Goal: Transaction & Acquisition: Purchase product/service

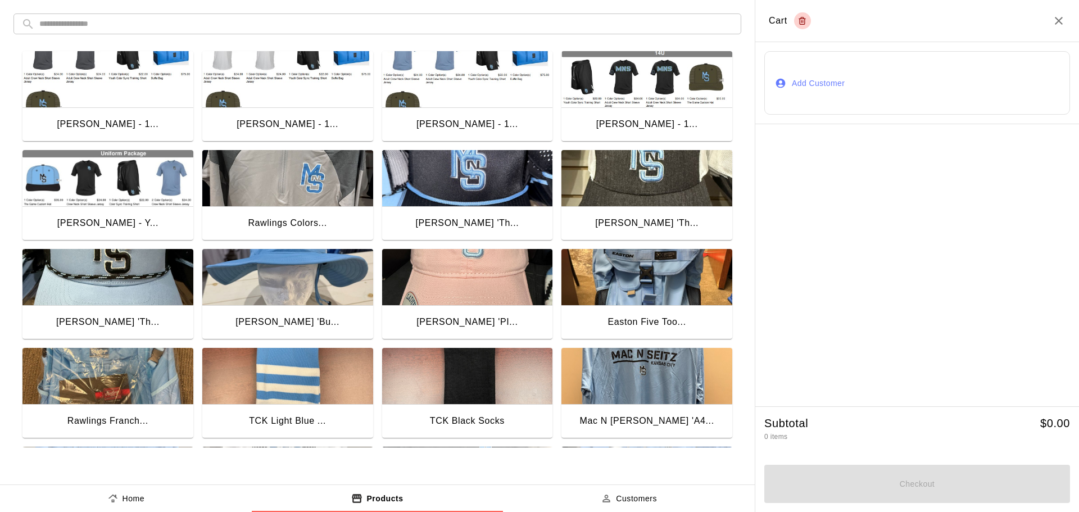
click at [108, 23] on input "text" at bounding box center [386, 23] width 694 height 21
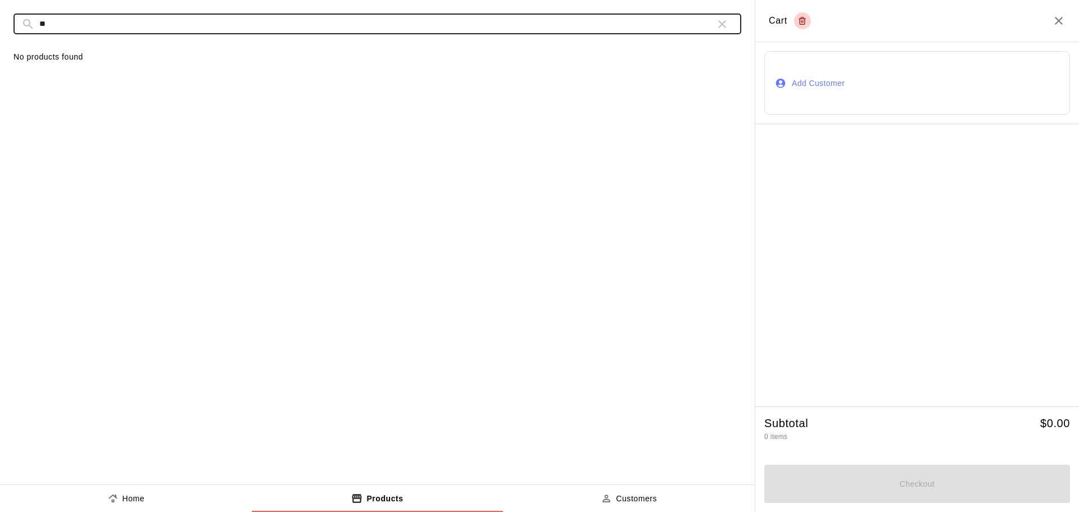
type input "*"
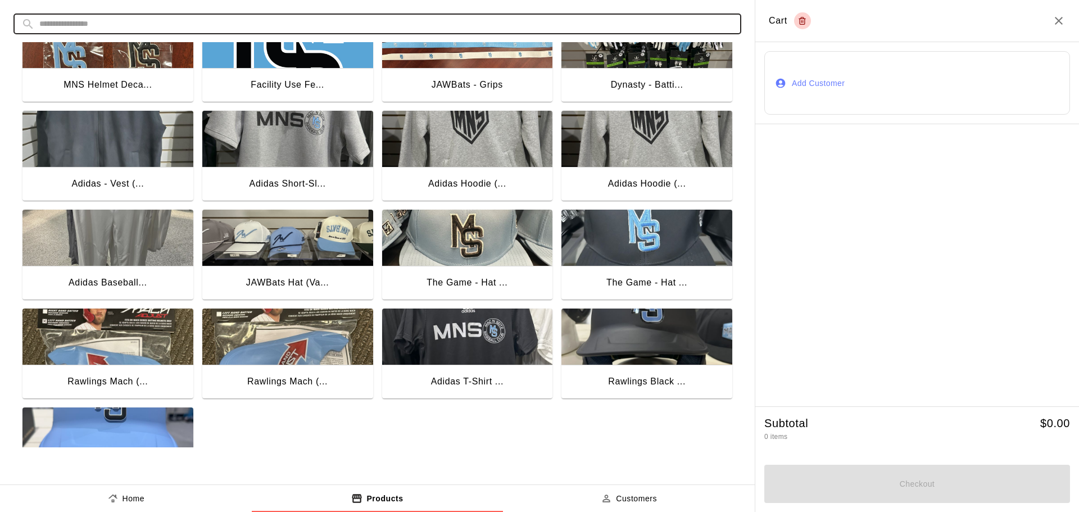
scroll to position [890, 0]
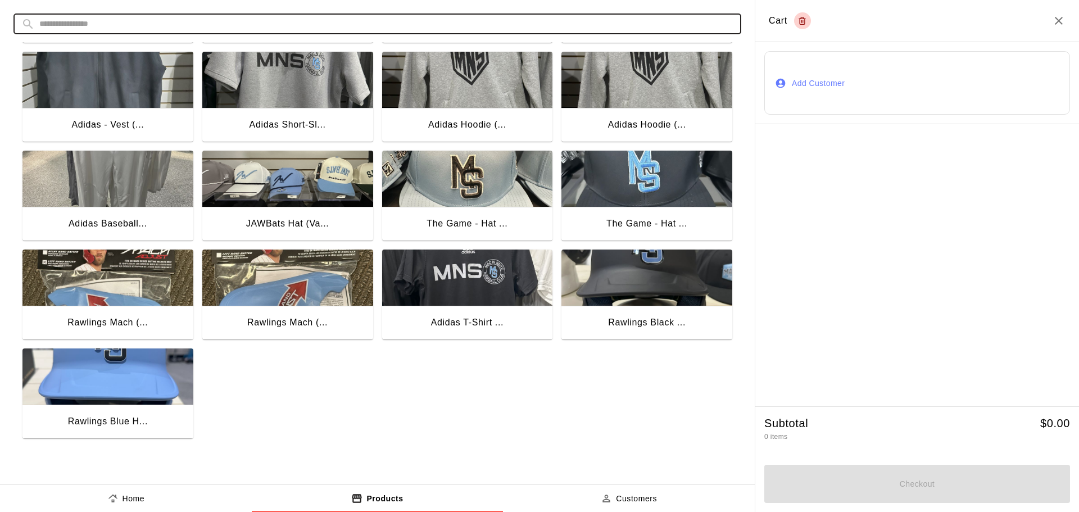
click at [663, 168] on img "button" at bounding box center [647, 179] width 171 height 56
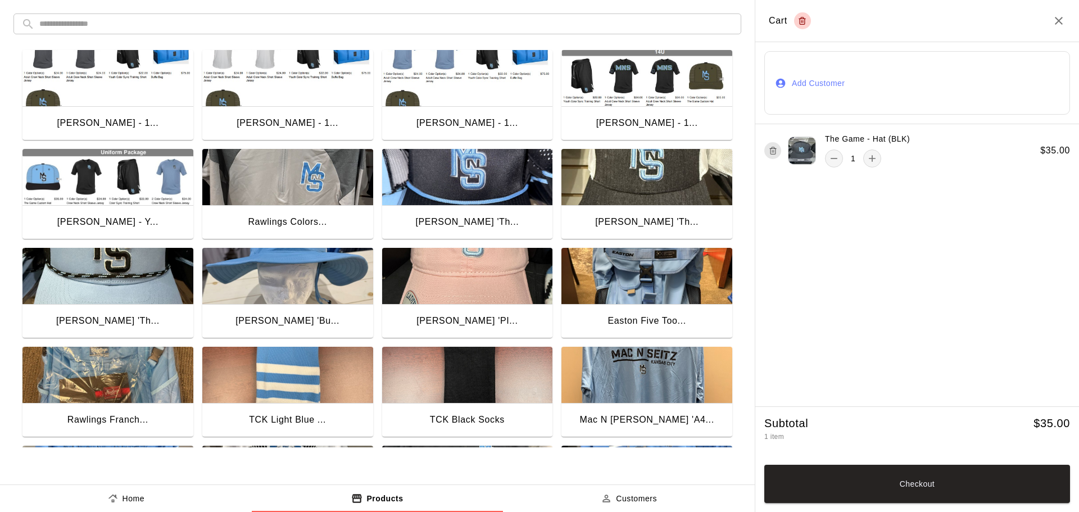
scroll to position [0, 0]
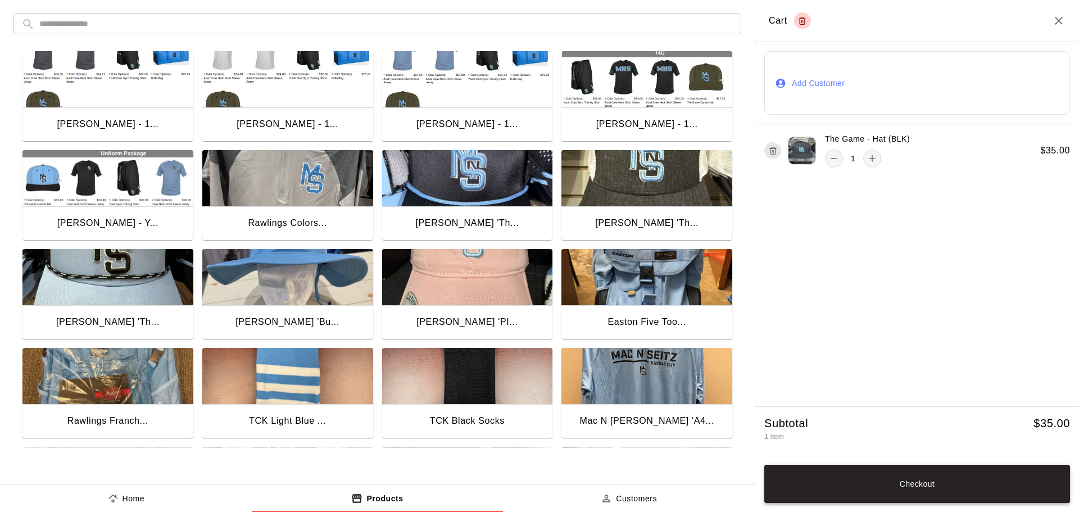
click at [925, 485] on button "Checkout" at bounding box center [918, 484] width 306 height 38
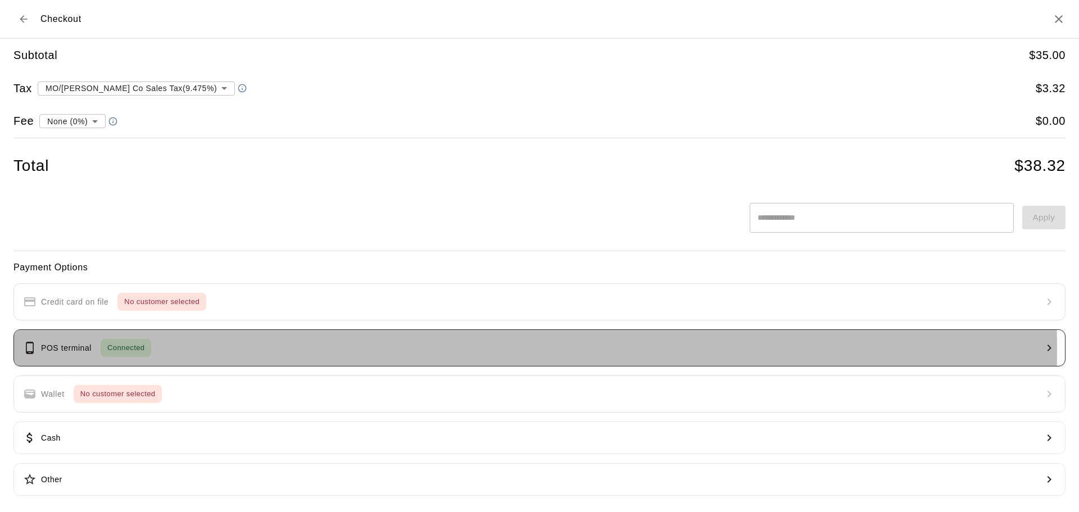
click at [216, 349] on button "POS terminal Connected" at bounding box center [539, 347] width 1052 height 37
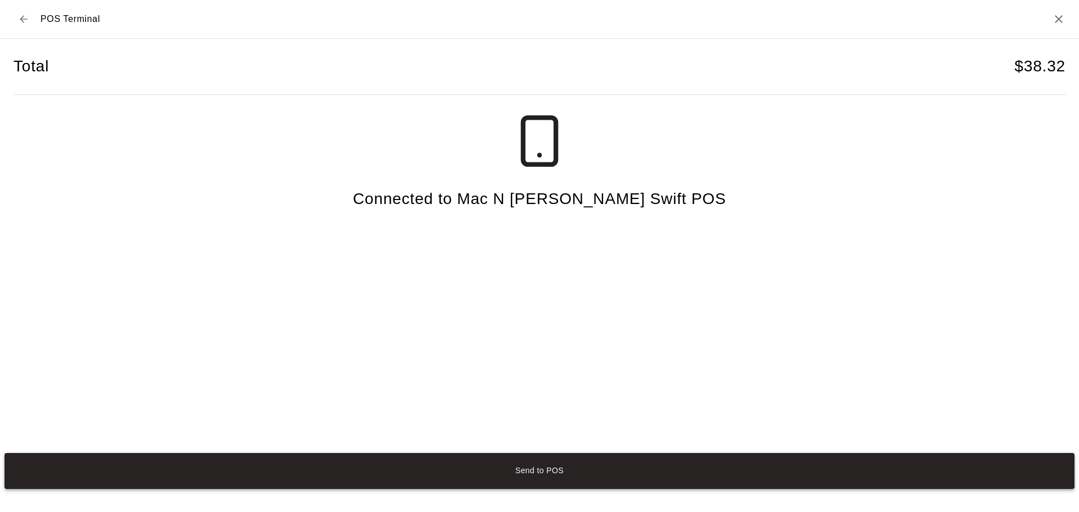
click at [531, 478] on button "Send to POS" at bounding box center [539, 471] width 1070 height 36
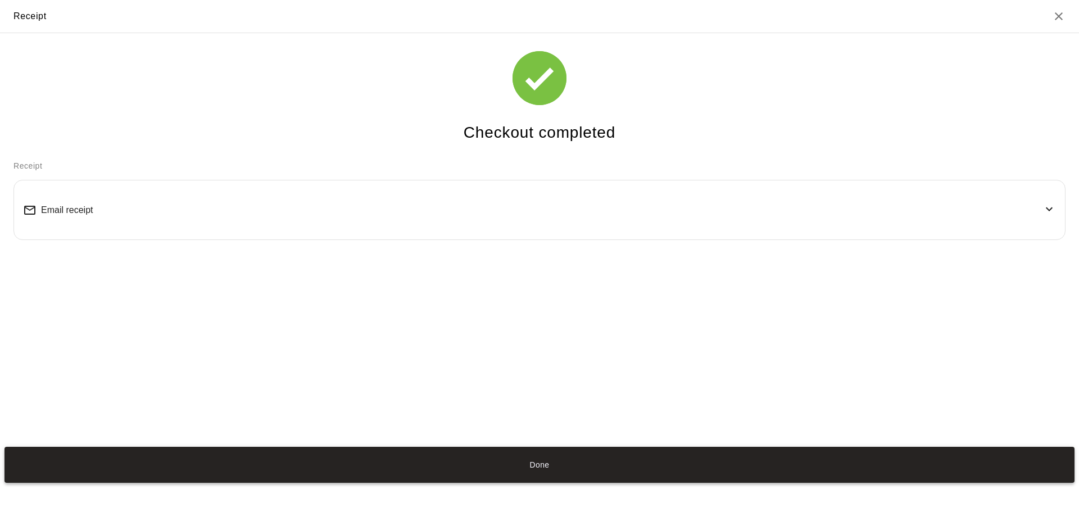
click at [555, 460] on button "Done" at bounding box center [539, 465] width 1070 height 36
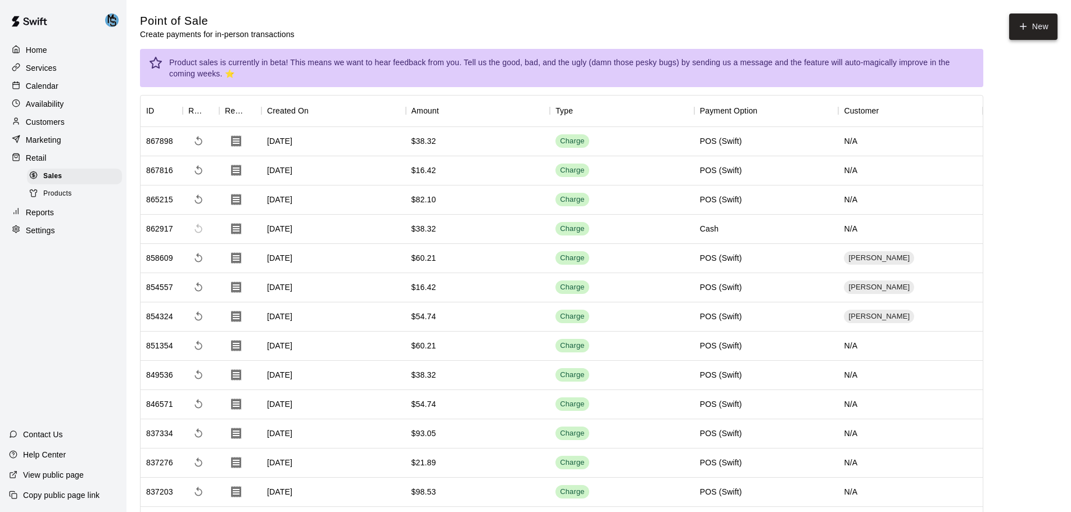
click at [1037, 33] on button "New" at bounding box center [1033, 26] width 48 height 26
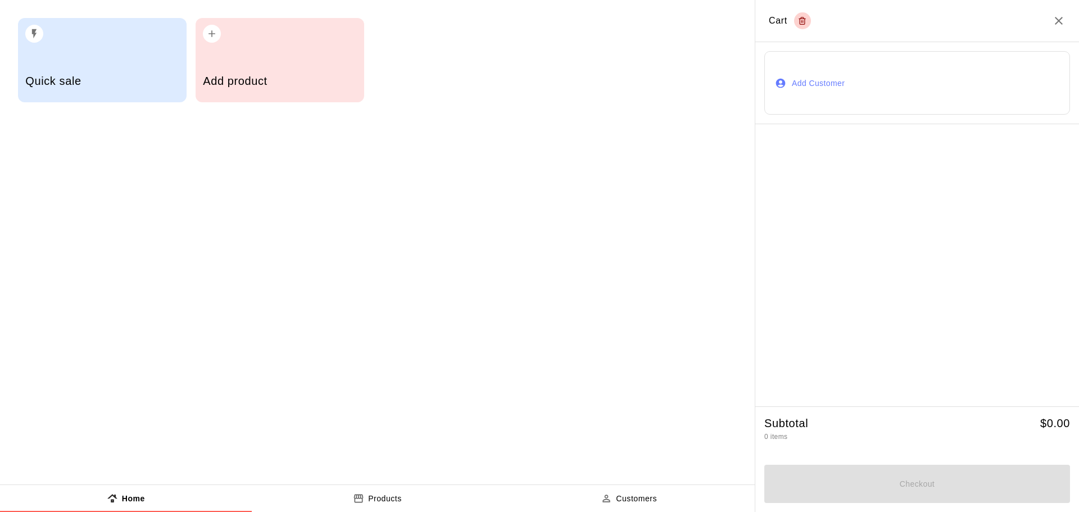
click at [378, 498] on p "Products" at bounding box center [385, 499] width 34 height 12
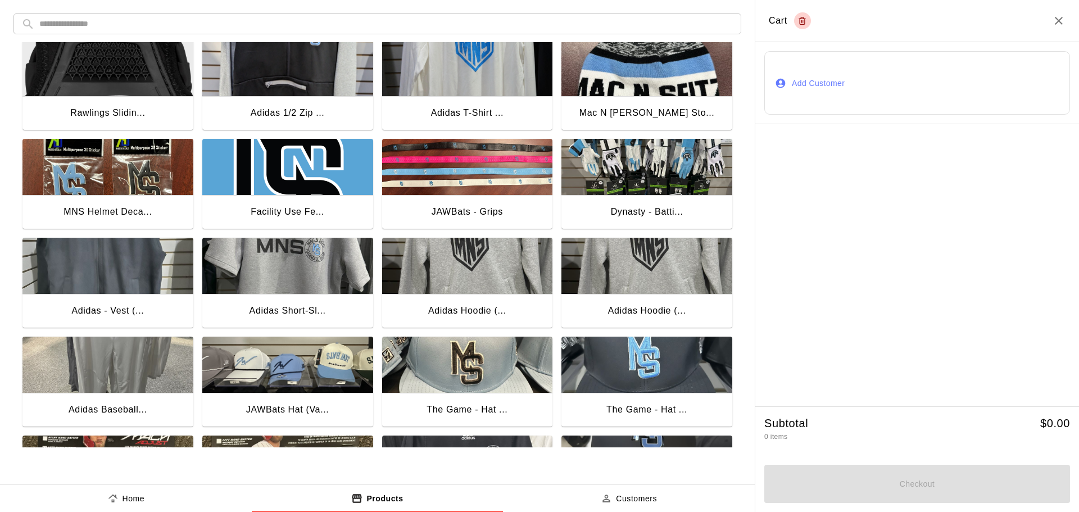
scroll to position [890, 0]
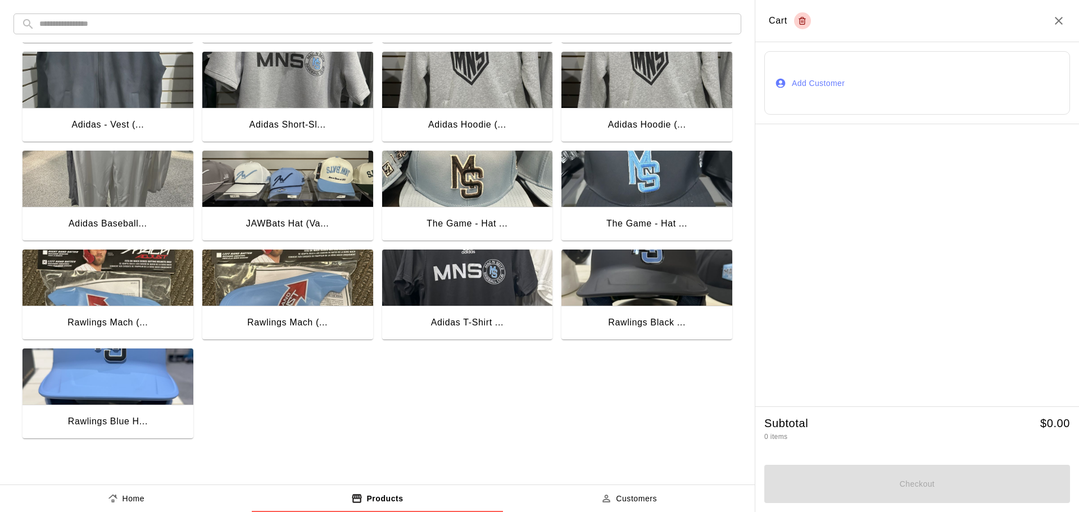
click at [482, 285] on img "button" at bounding box center [467, 278] width 171 height 56
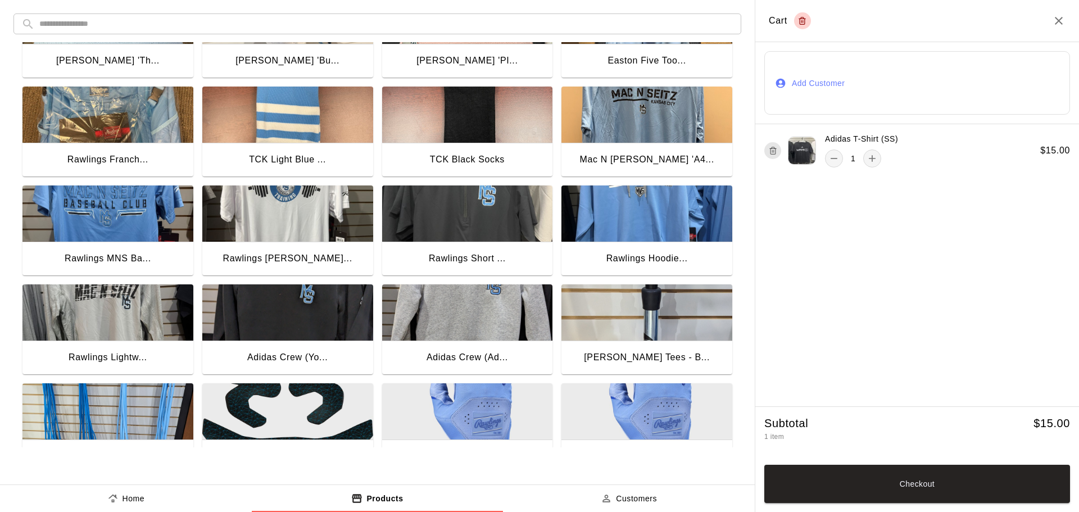
scroll to position [281, 0]
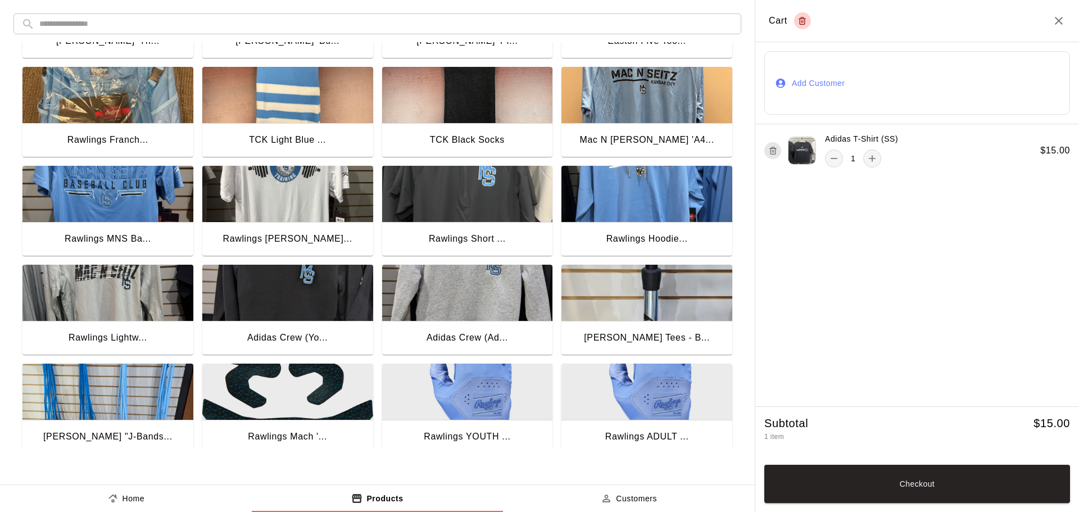
click at [687, 196] on img "button" at bounding box center [647, 194] width 171 height 56
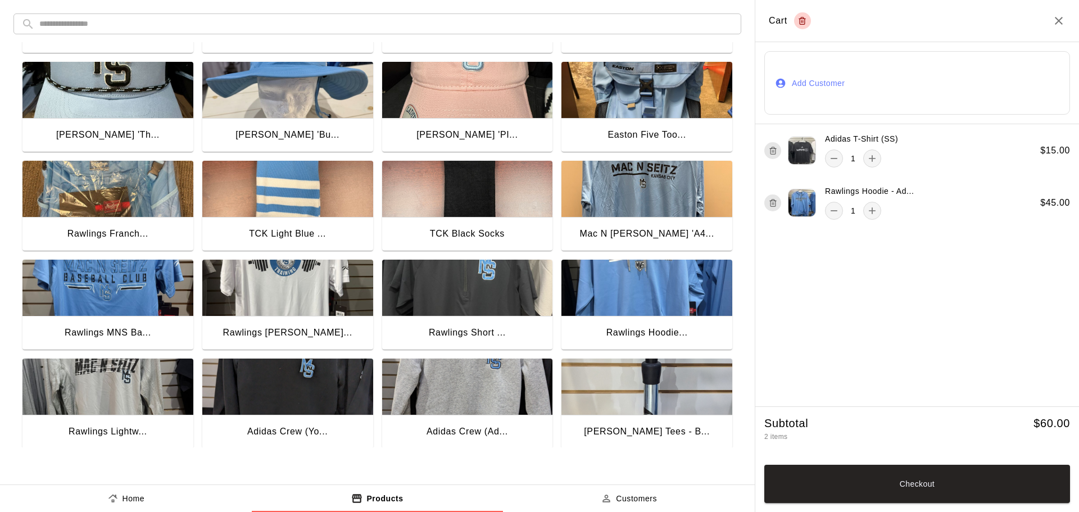
scroll to position [169, 0]
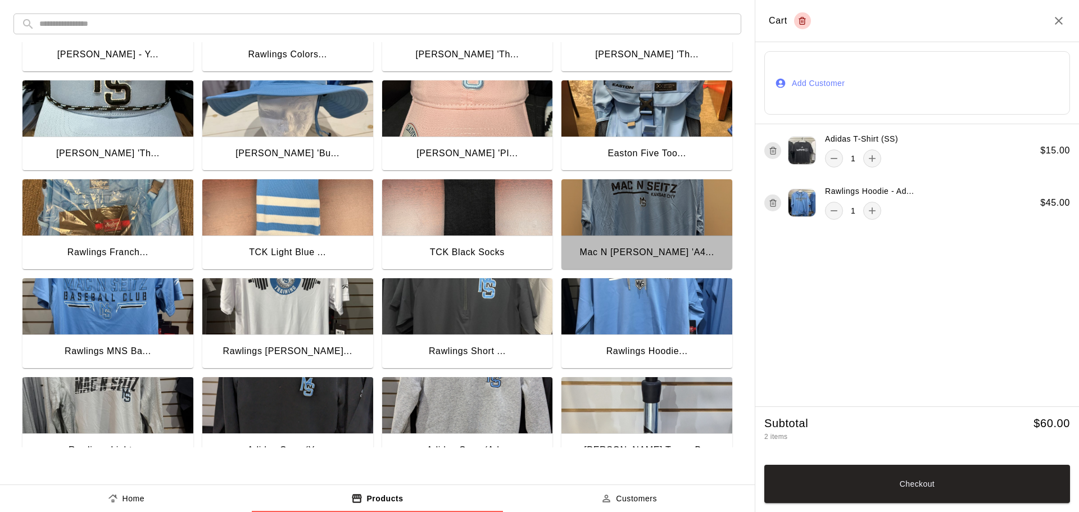
click at [629, 222] on img "button" at bounding box center [647, 207] width 171 height 56
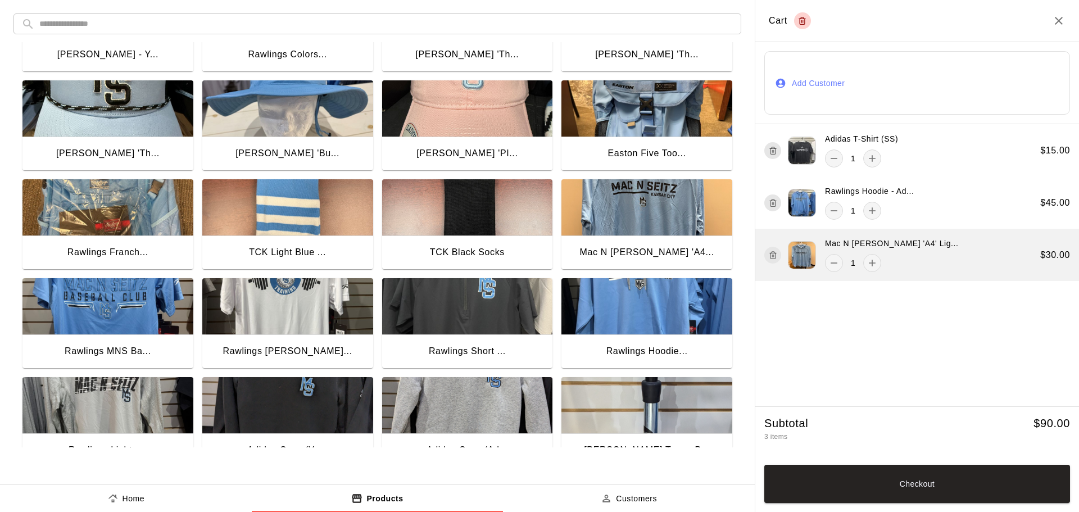
click at [932, 253] on div "Mac N [PERSON_NAME] 'A4' Lig... 1 $ 30.00" at bounding box center [918, 255] width 324 height 52
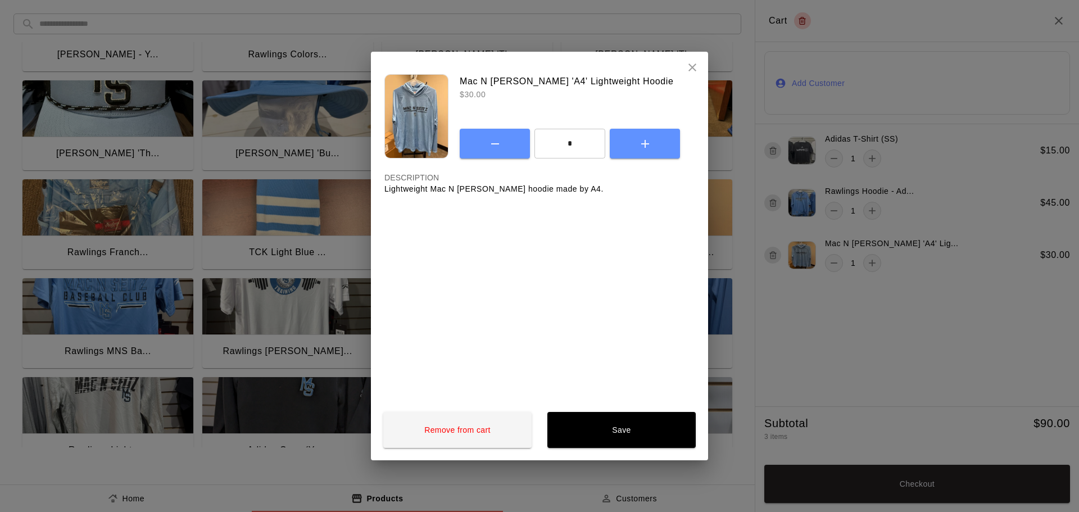
click at [693, 66] on icon "close" at bounding box center [692, 67] width 13 height 13
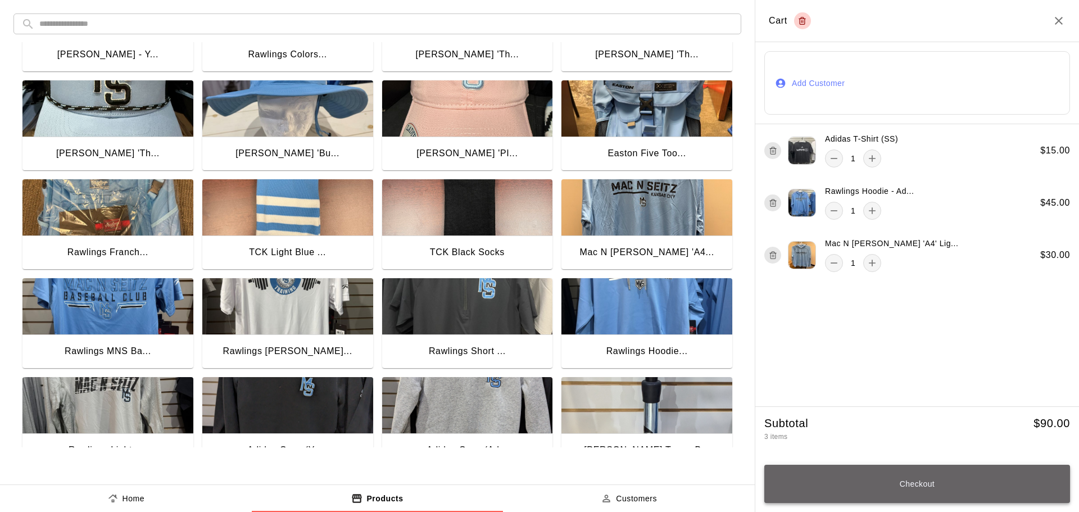
click at [873, 484] on button "Checkout" at bounding box center [918, 484] width 306 height 38
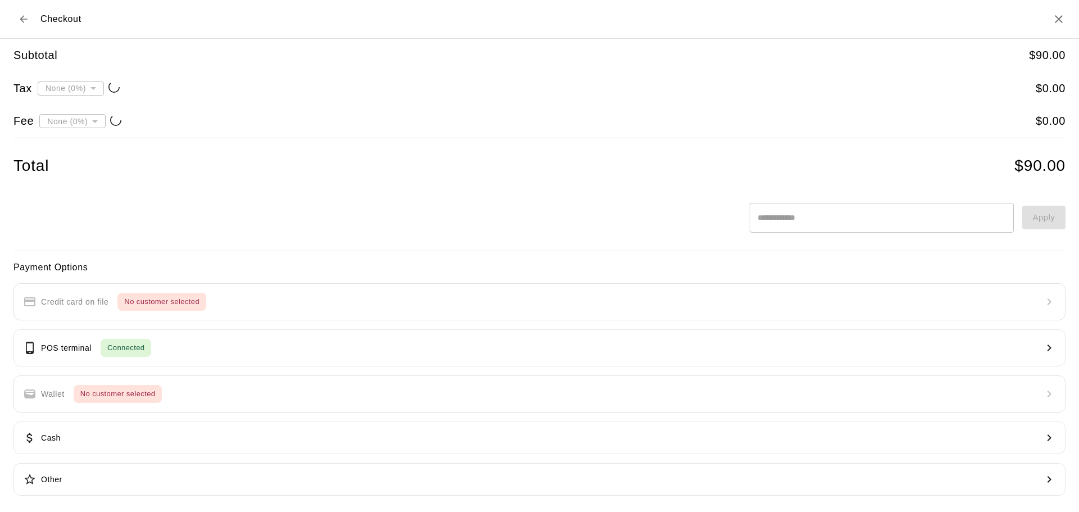
type input "**********"
click at [249, 354] on button "POS terminal Connected" at bounding box center [539, 347] width 1052 height 37
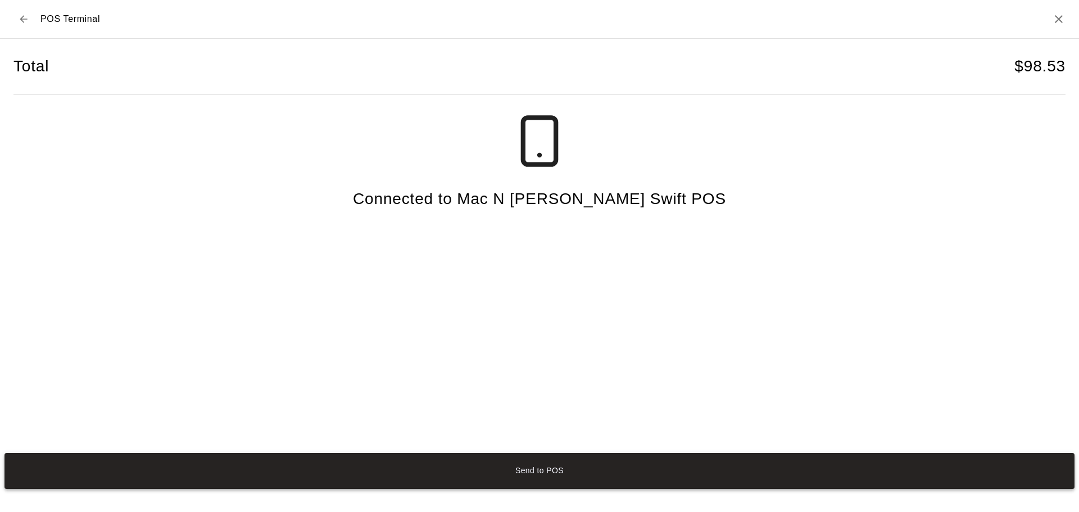
click at [492, 468] on button "Send to POS" at bounding box center [539, 471] width 1070 height 36
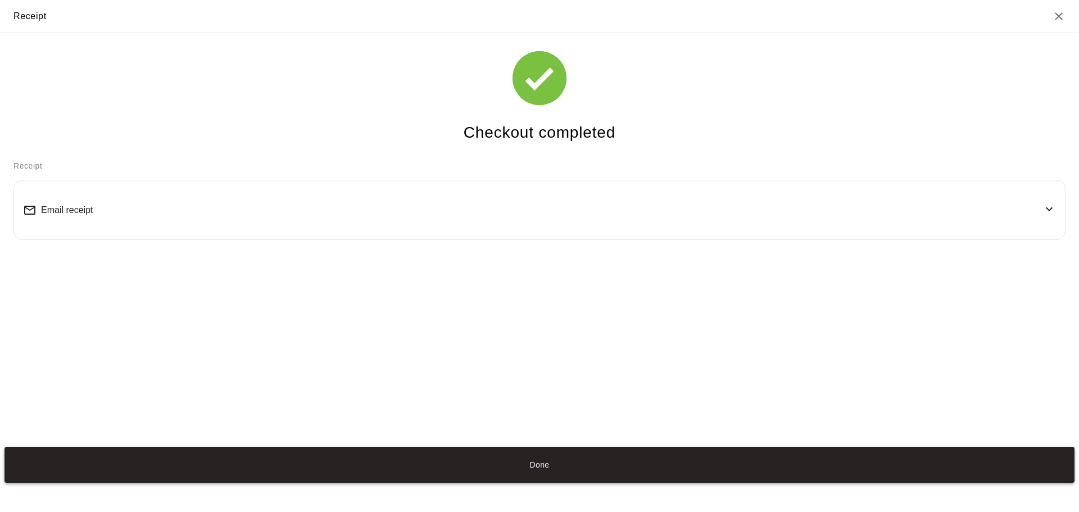
click at [621, 464] on button "Done" at bounding box center [539, 465] width 1070 height 36
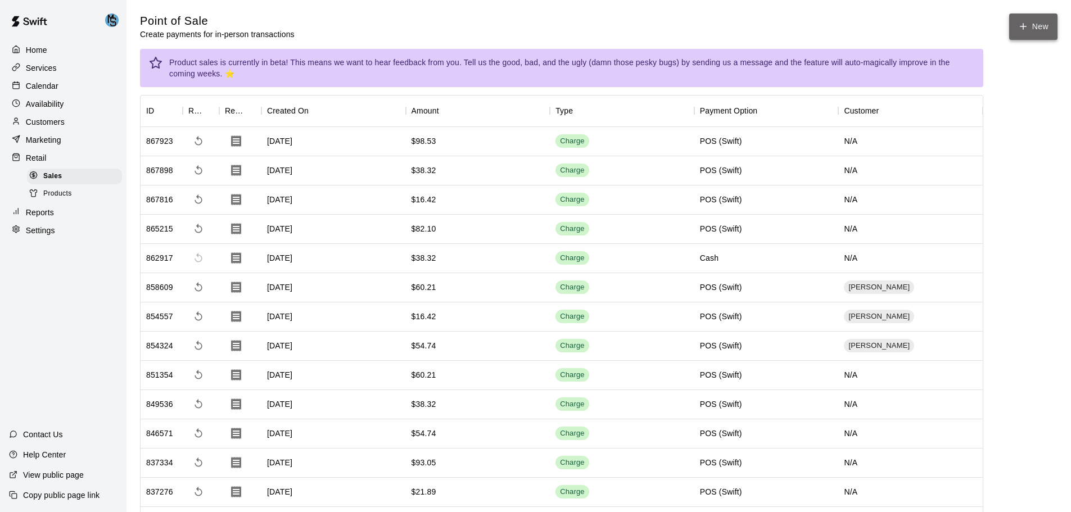
click at [1040, 33] on button "New" at bounding box center [1033, 26] width 48 height 26
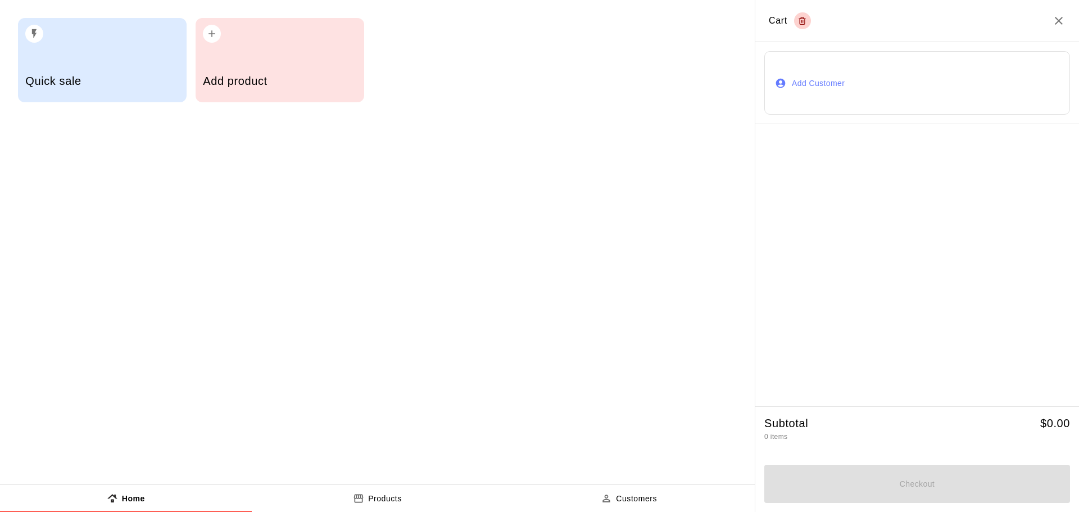
click at [391, 498] on p "Products" at bounding box center [385, 499] width 34 height 12
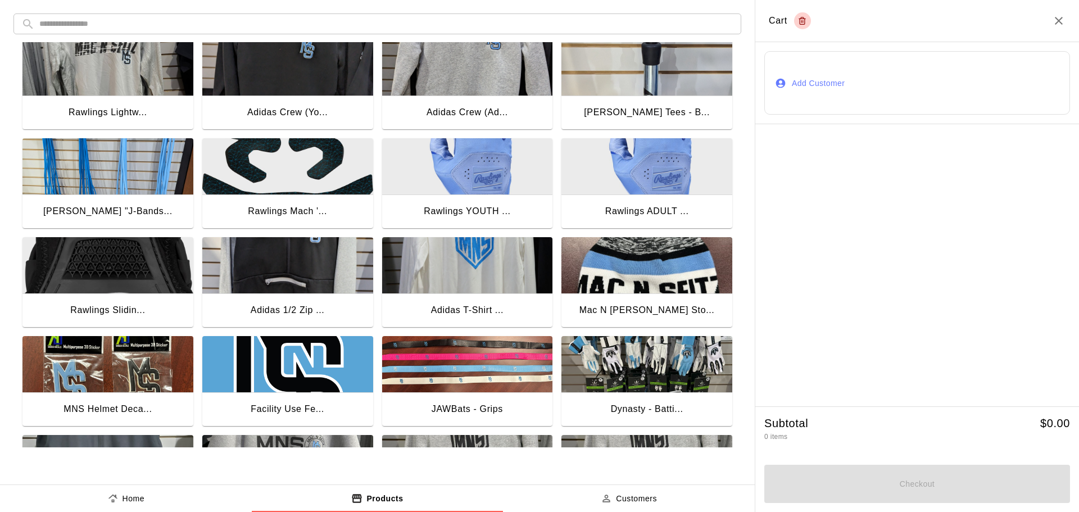
scroll to position [618, 0]
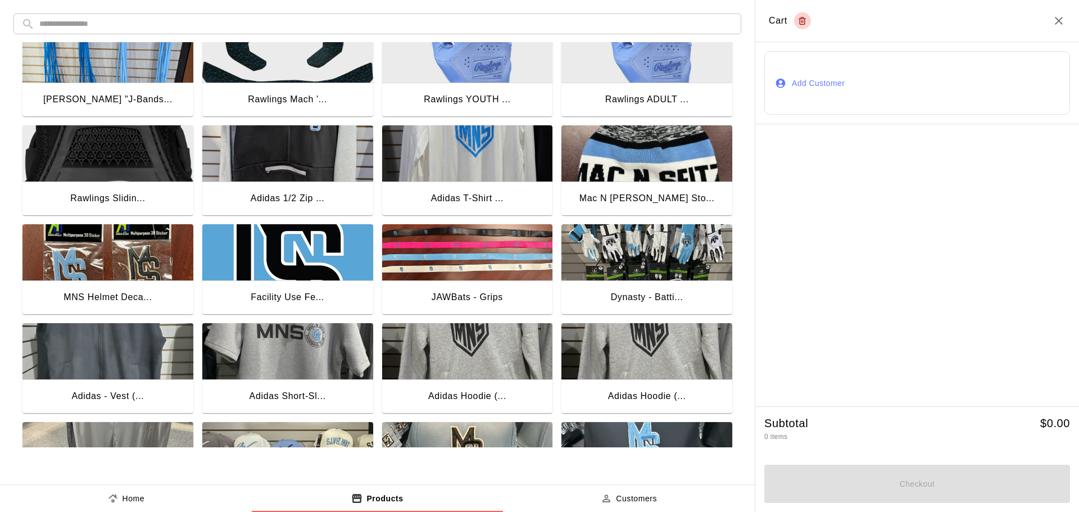
click at [109, 254] on img "button" at bounding box center [107, 252] width 171 height 56
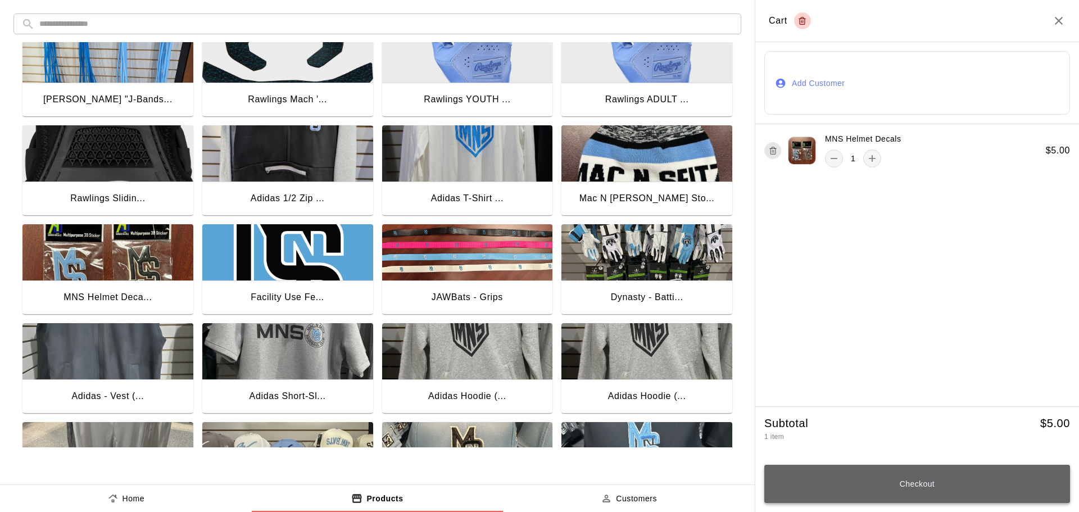
click at [986, 487] on button "Checkout" at bounding box center [918, 484] width 306 height 38
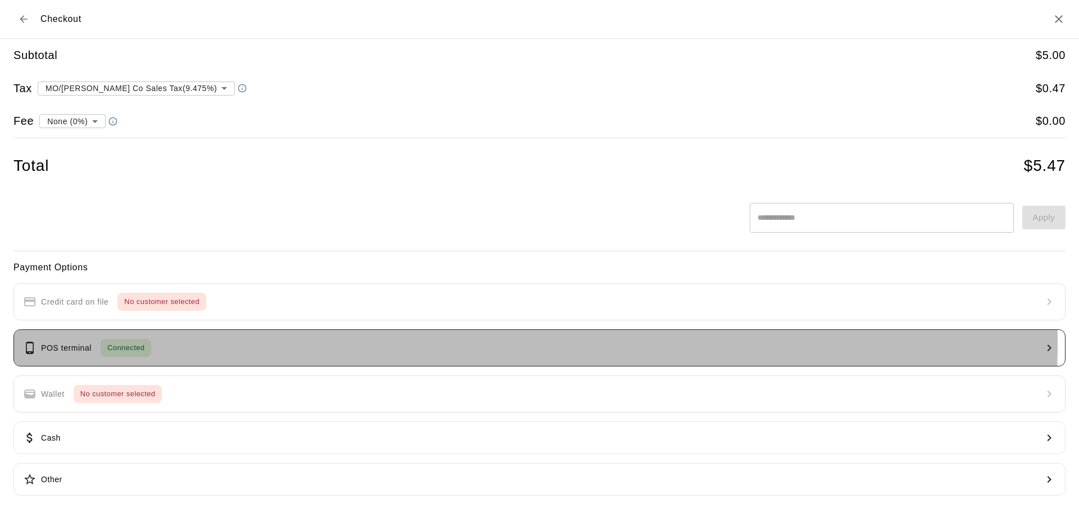
click at [225, 340] on button "POS terminal Connected" at bounding box center [539, 347] width 1052 height 37
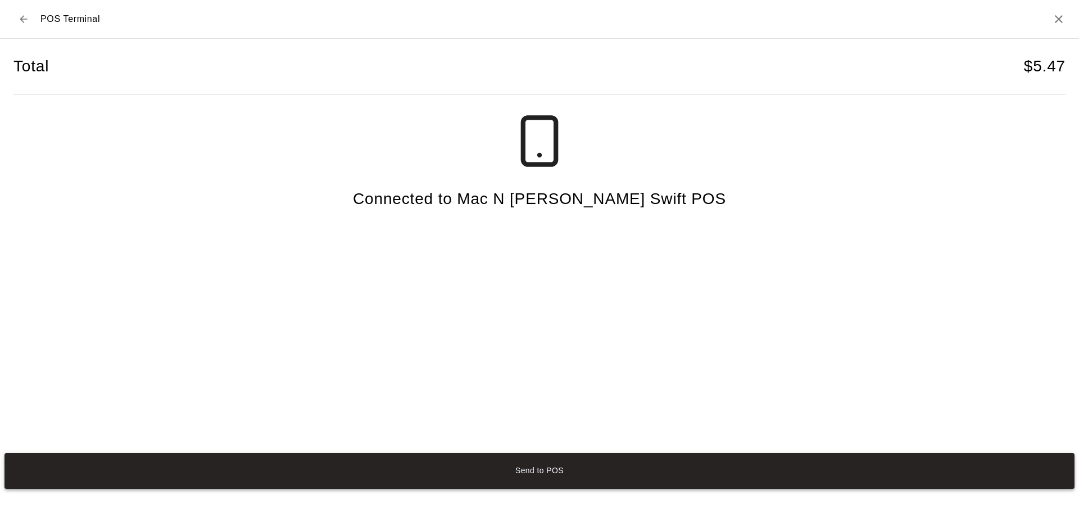
click at [514, 474] on button "Send to POS" at bounding box center [539, 471] width 1070 height 36
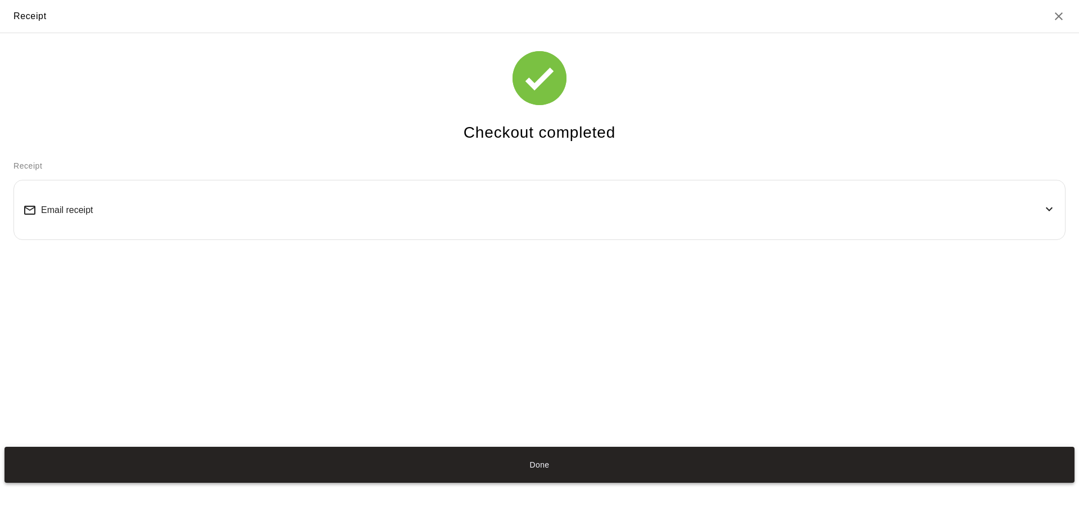
click at [514, 467] on button "Done" at bounding box center [539, 465] width 1070 height 36
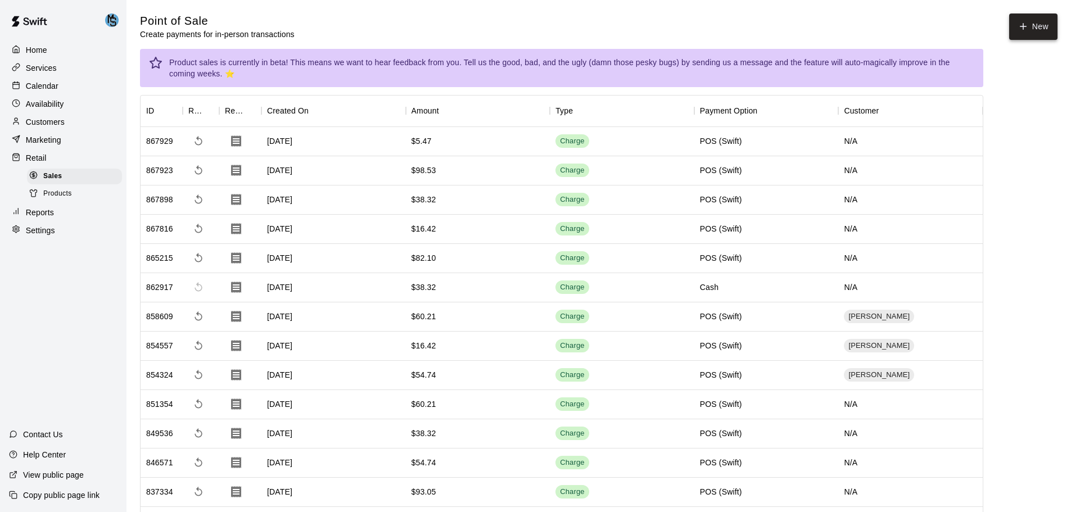
click at [1032, 32] on button "New" at bounding box center [1033, 26] width 48 height 26
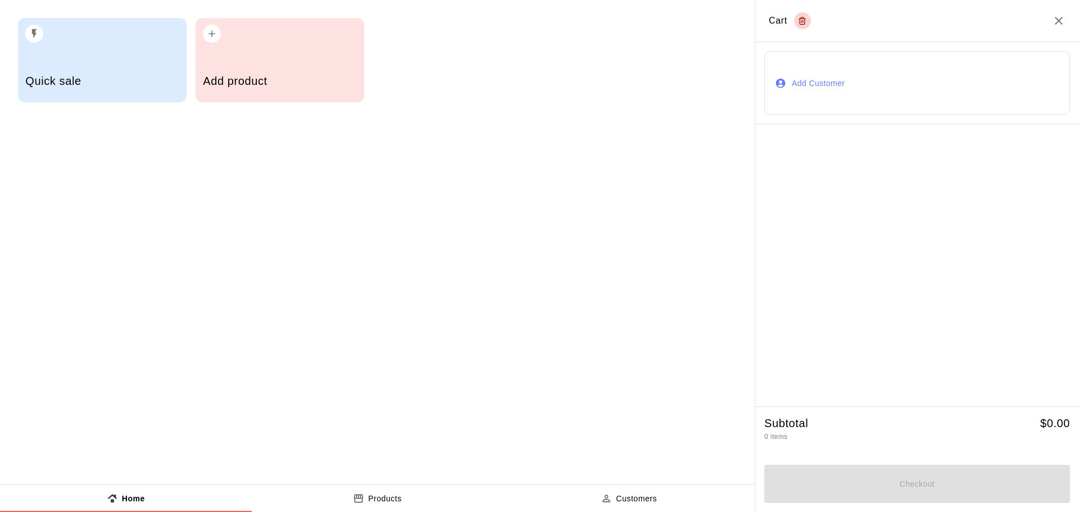
click at [383, 496] on p "Products" at bounding box center [385, 499] width 34 height 12
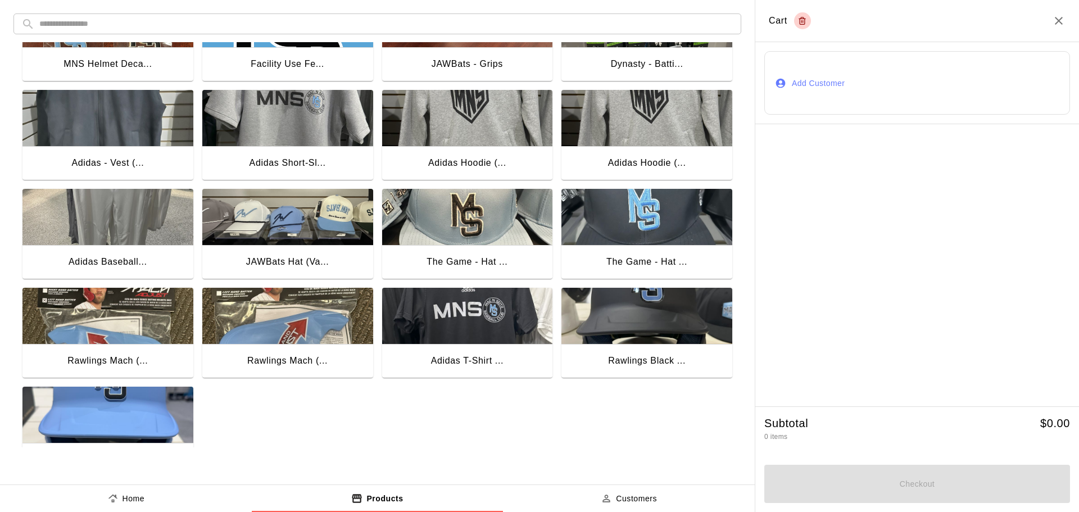
scroll to position [890, 0]
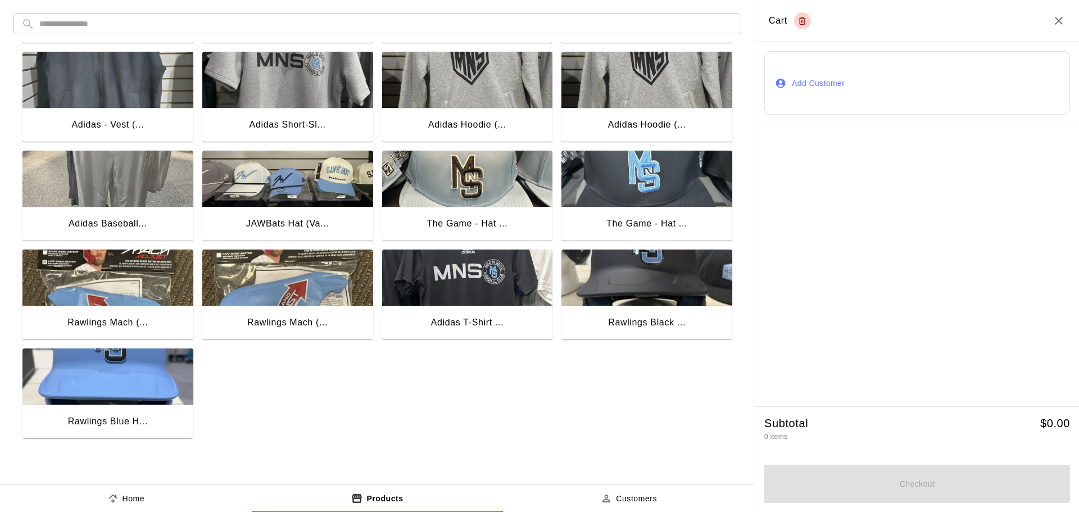
click at [453, 290] on img "button" at bounding box center [467, 278] width 171 height 56
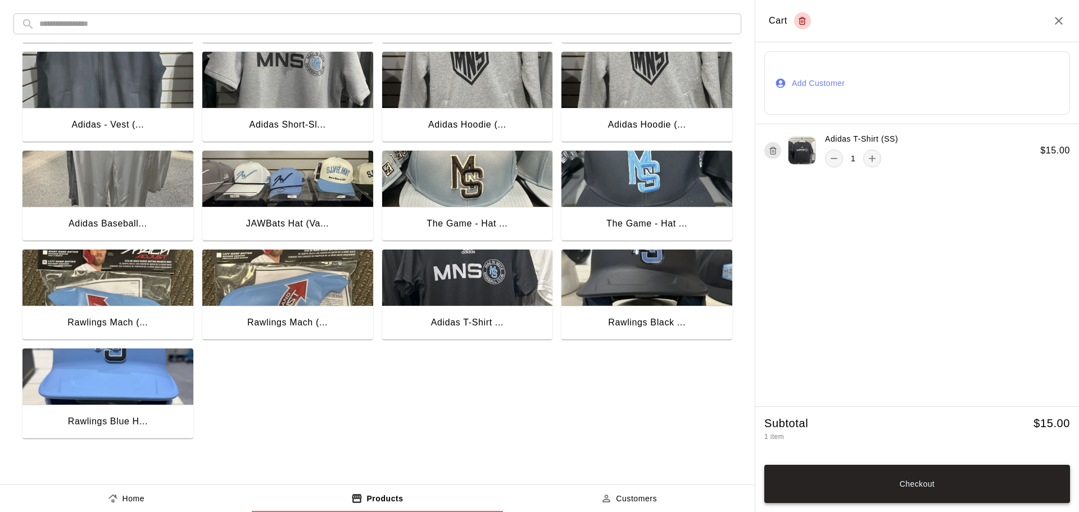
click at [856, 490] on button "Checkout" at bounding box center [918, 484] width 306 height 38
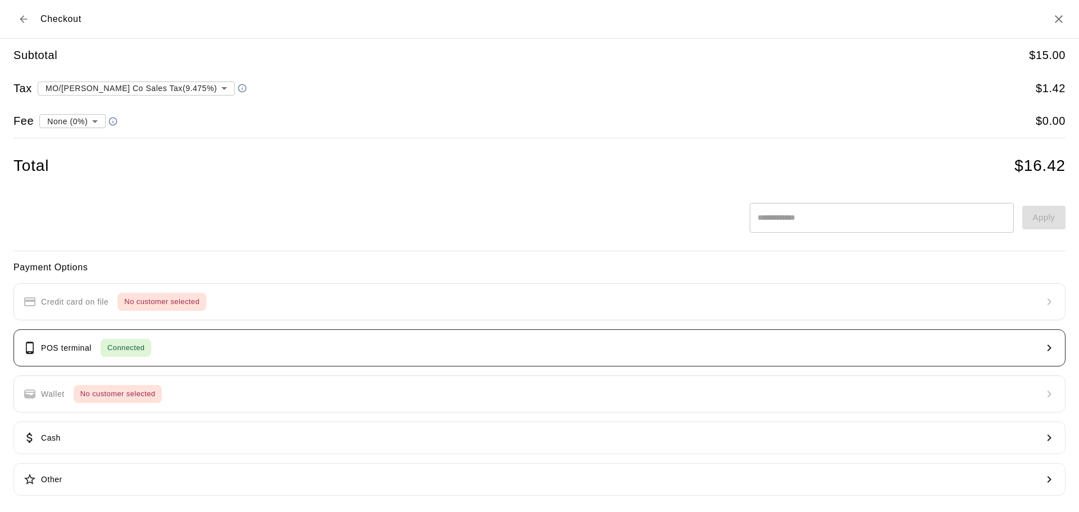
click at [185, 349] on button "POS terminal Connected" at bounding box center [539, 347] width 1052 height 37
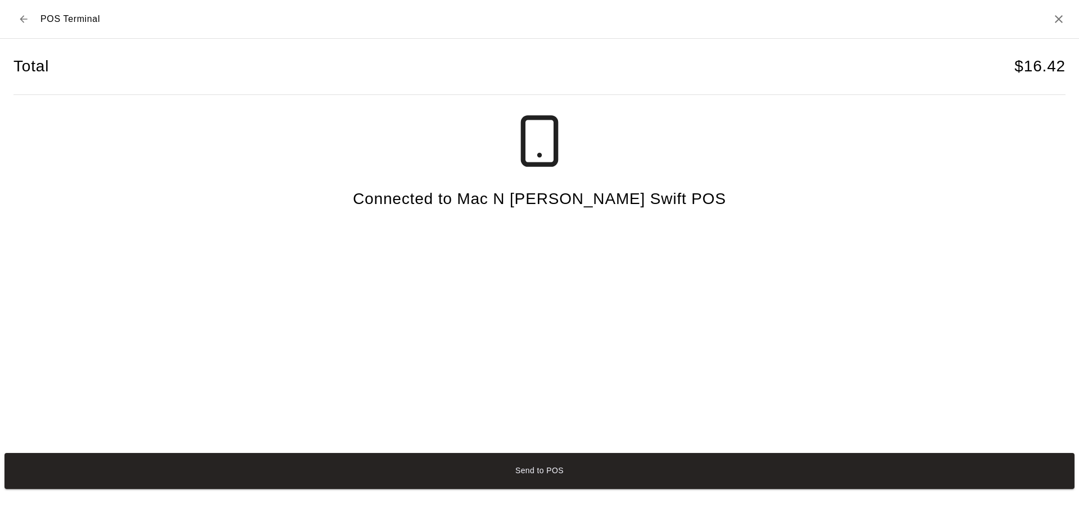
click at [540, 480] on button "Send to POS" at bounding box center [539, 471] width 1070 height 36
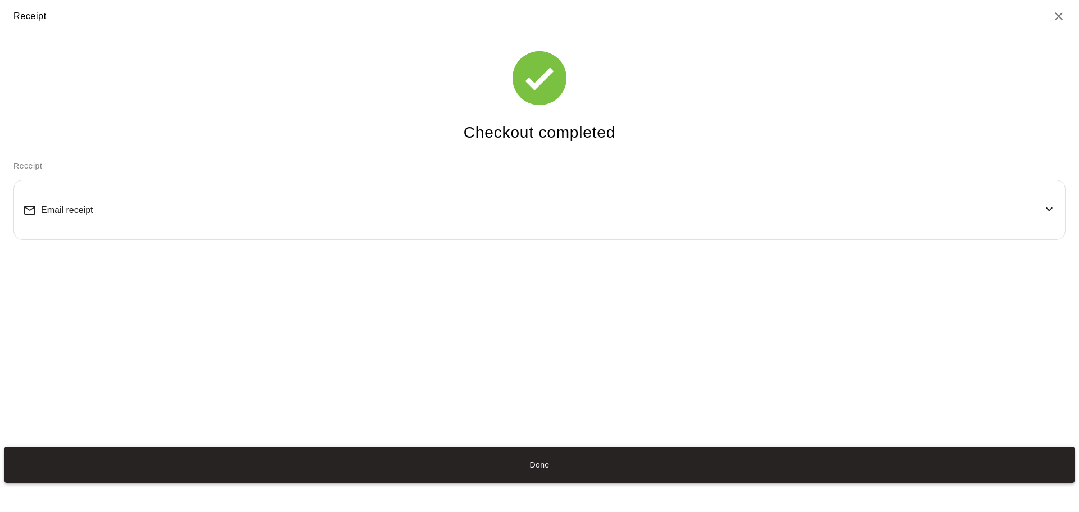
click at [532, 471] on button "Done" at bounding box center [539, 465] width 1070 height 36
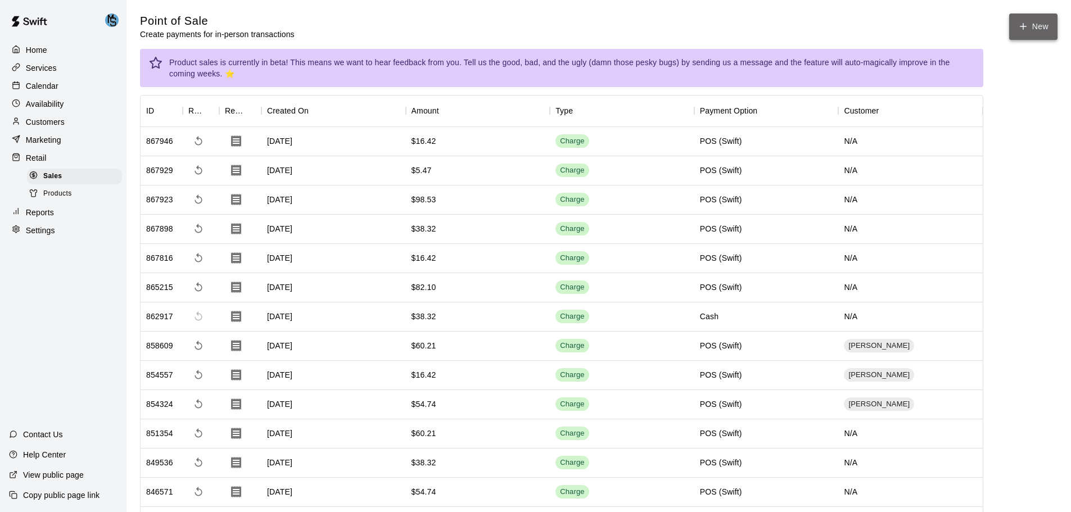
click at [1028, 24] on icon "button" at bounding box center [1023, 26] width 10 height 10
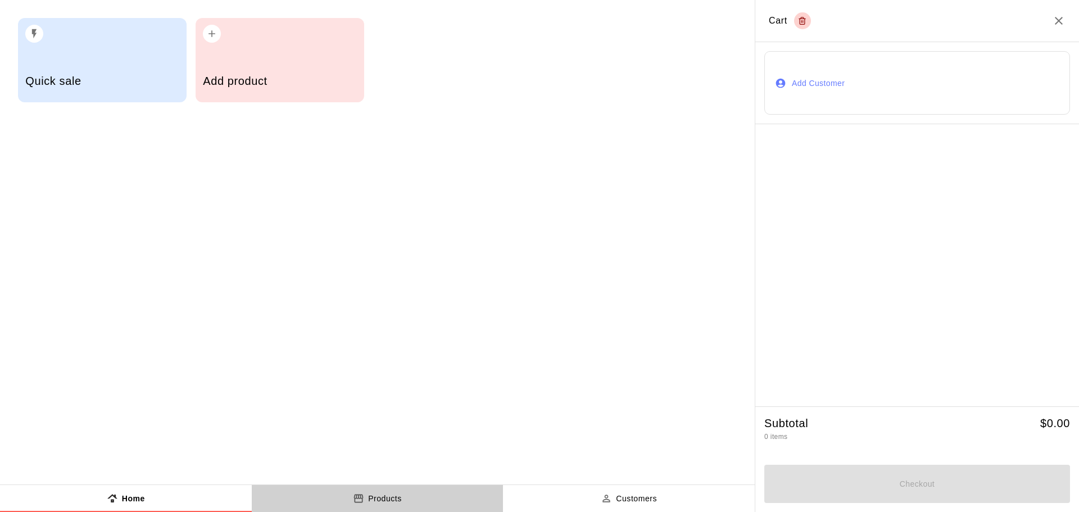
click at [362, 508] on button "Products" at bounding box center [378, 498] width 252 height 27
